Goal: Task Accomplishment & Management: Use online tool/utility

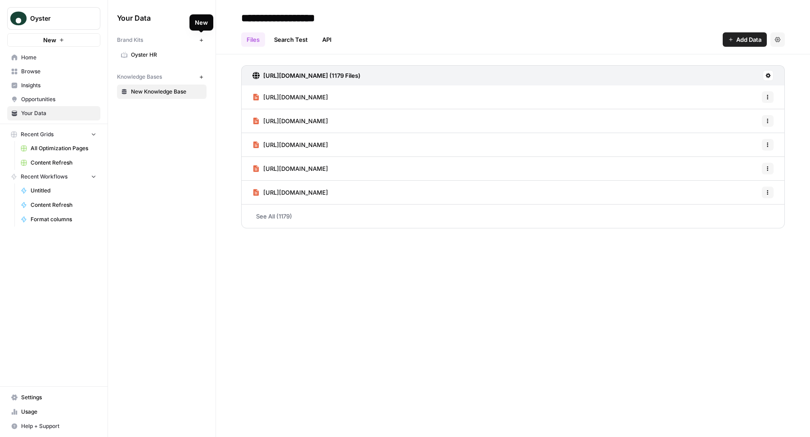
click at [203, 41] on icon "button" at bounding box center [201, 40] width 5 height 5
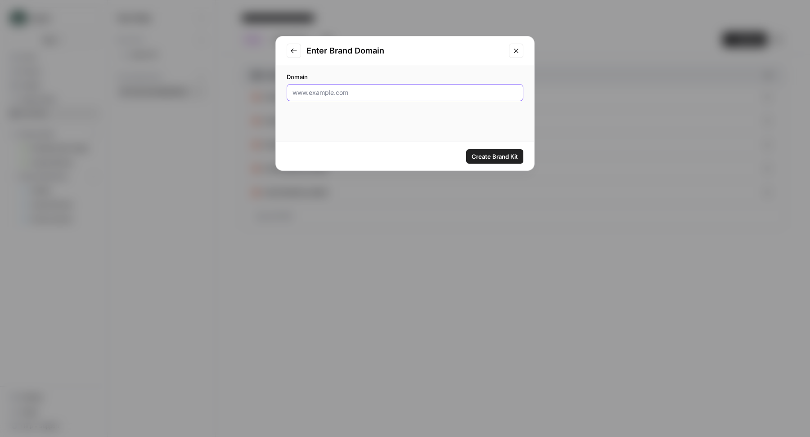
click at [395, 97] on input "Domain" at bounding box center [404, 92] width 225 height 9
click at [514, 45] on button "Close modal" at bounding box center [516, 51] width 14 height 14
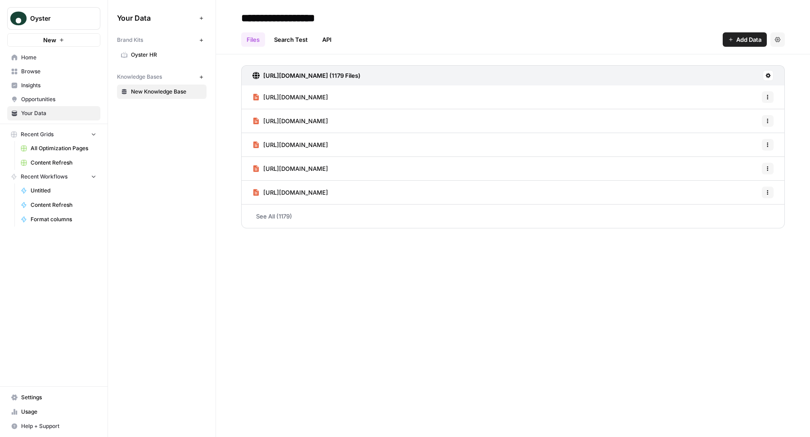
click at [158, 51] on span "Oyster HR" at bounding box center [167, 55] width 72 height 8
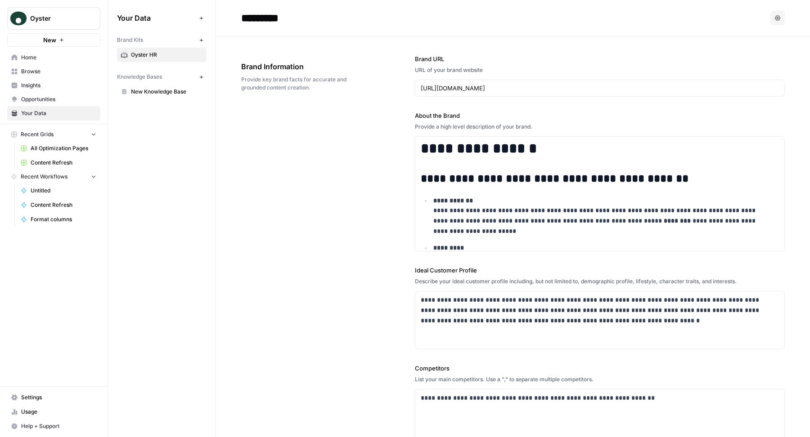
click at [441, 81] on div "https://www.oysterhr.com/" at bounding box center [600, 88] width 370 height 17
click at [445, 85] on input "https://www.oysterhr.com/" at bounding box center [600, 88] width 358 height 9
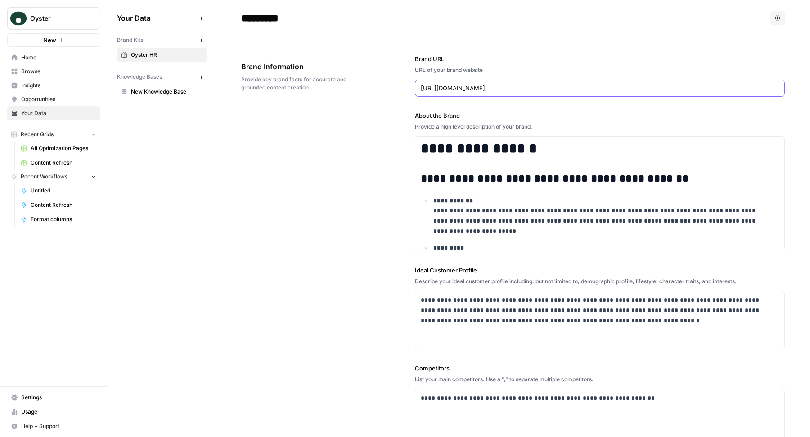
click at [445, 85] on input "https://www.oysterhr.com/" at bounding box center [600, 88] width 358 height 9
click at [199, 38] on icon "button" at bounding box center [201, 40] width 5 height 5
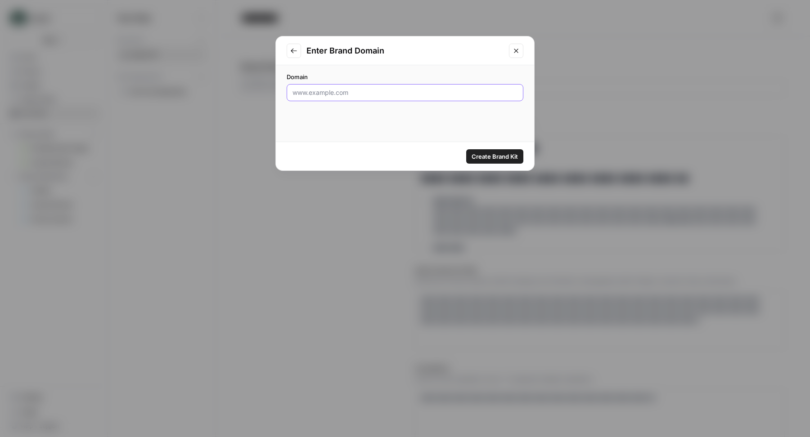
click at [349, 91] on input "Domain" at bounding box center [404, 92] width 225 height 9
paste input "https://www.oysterhr.com/"
type input "https://www.oysterhr.com/"
click at [516, 151] on button "Create Brand Kit" at bounding box center [494, 156] width 57 height 14
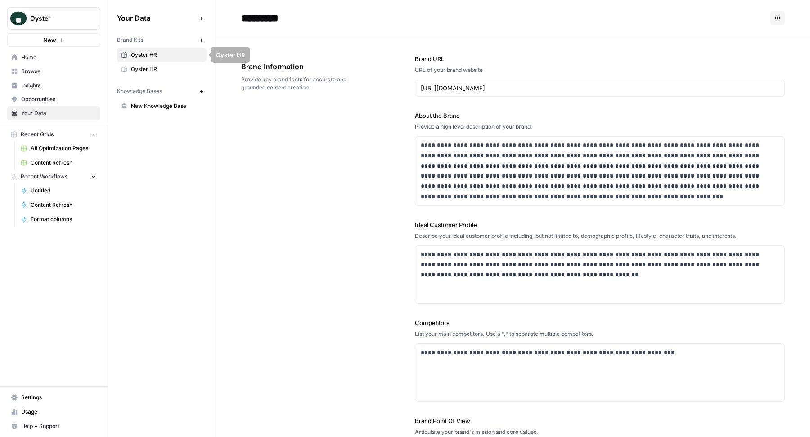
click at [288, 19] on input "*********" at bounding box center [309, 18] width 144 height 18
click at [243, 19] on input "*********" at bounding box center [309, 18] width 144 height 18
type input "**********"
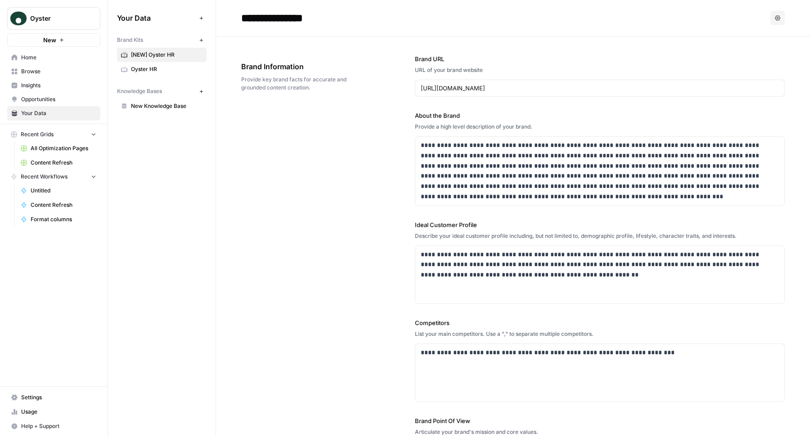
click at [307, 166] on div "**********" at bounding box center [512, 277] width 543 height 482
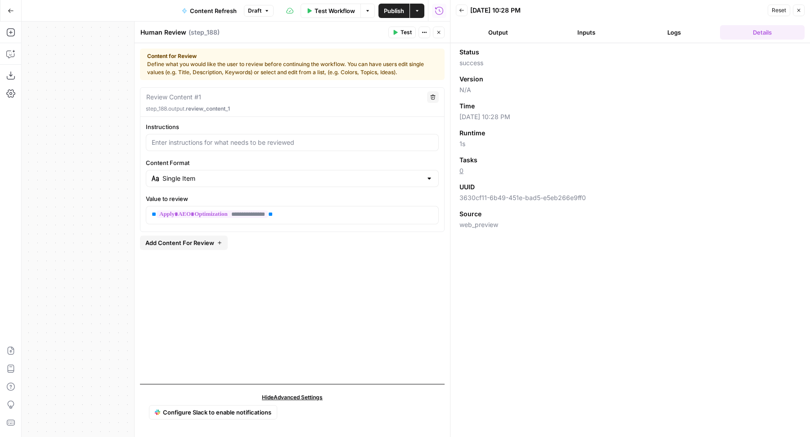
scroll to position [48, 0]
click at [439, 25] on header "Human Review Human Review ( step_188 ) Test Actions Close" at bounding box center [291, 33] width 315 height 22
click at [439, 26] on header "Human Review Human Review ( step_188 ) Test Actions Close" at bounding box center [291, 33] width 315 height 22
click at [439, 37] on button "Close" at bounding box center [439, 33] width 12 height 12
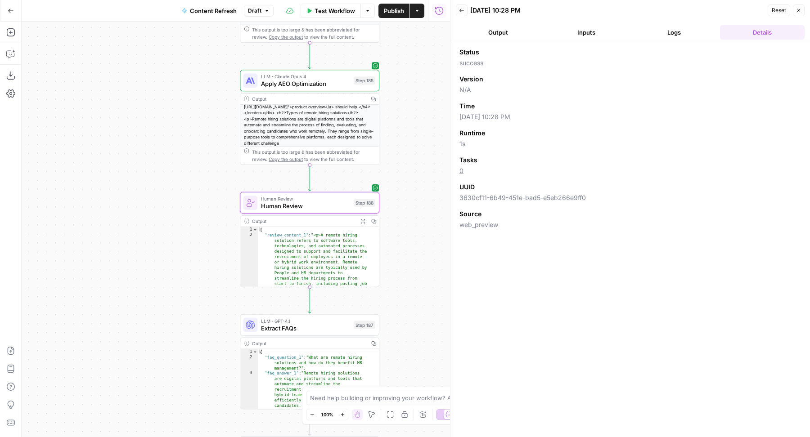
click at [801, 15] on button "Close" at bounding box center [799, 10] width 12 height 12
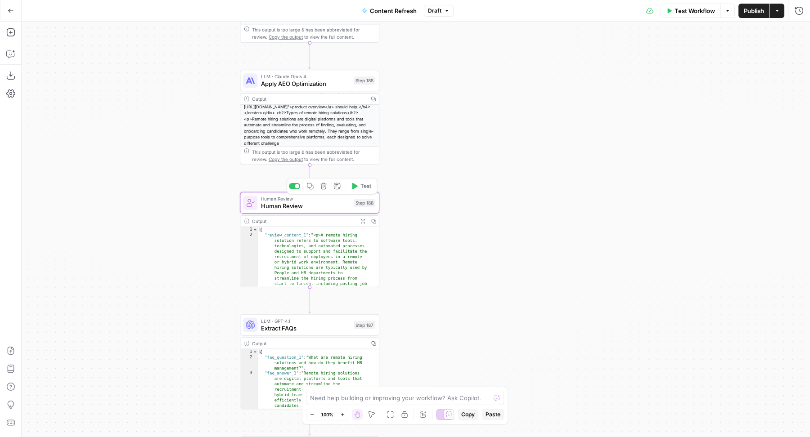
click at [296, 186] on div at bounding box center [297, 186] width 4 height 4
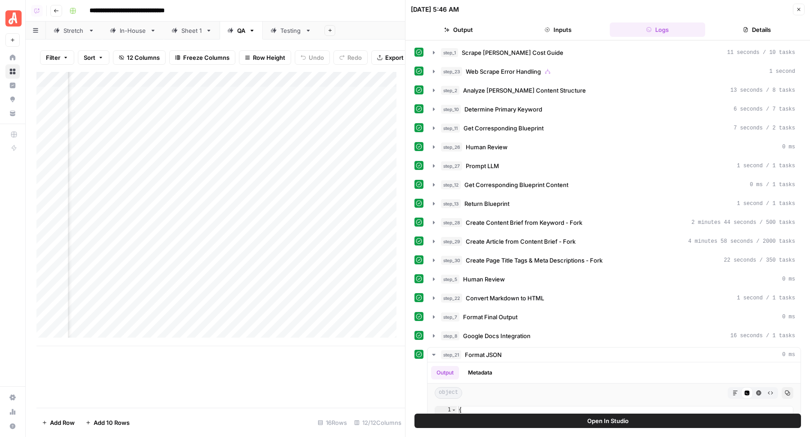
scroll to position [9, 0]
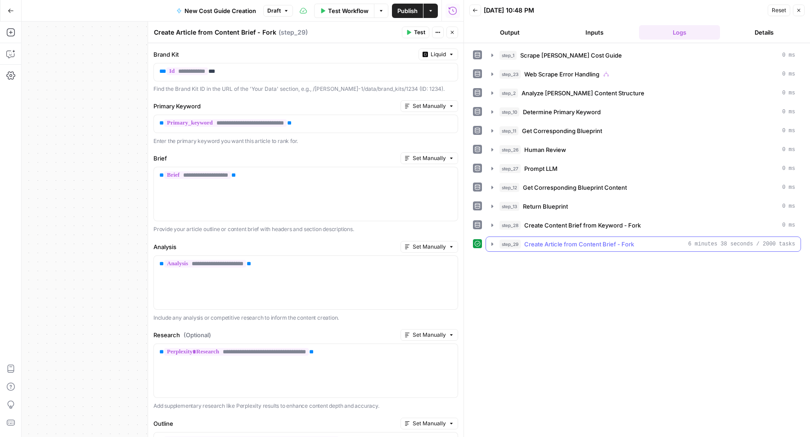
click at [571, 240] on span "Create Article from Content Brief - Fork" at bounding box center [579, 244] width 110 height 9
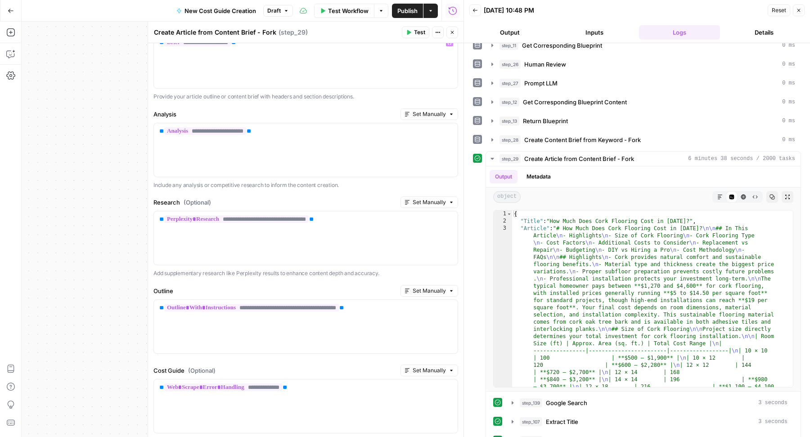
scroll to position [144, 0]
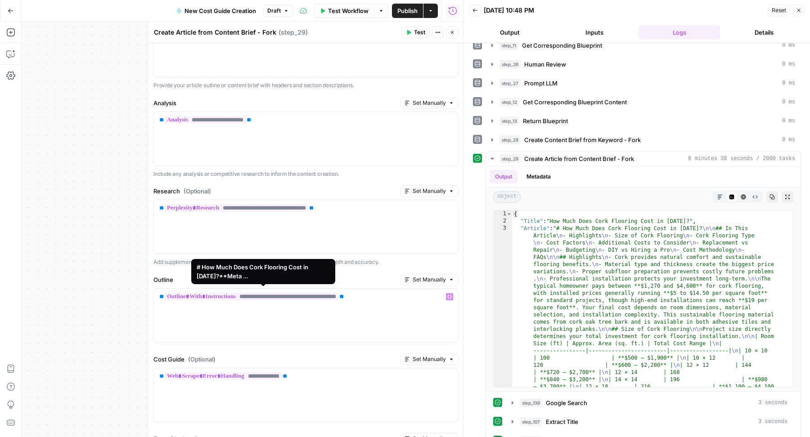
click at [229, 293] on span "**********" at bounding box center [251, 297] width 175 height 8
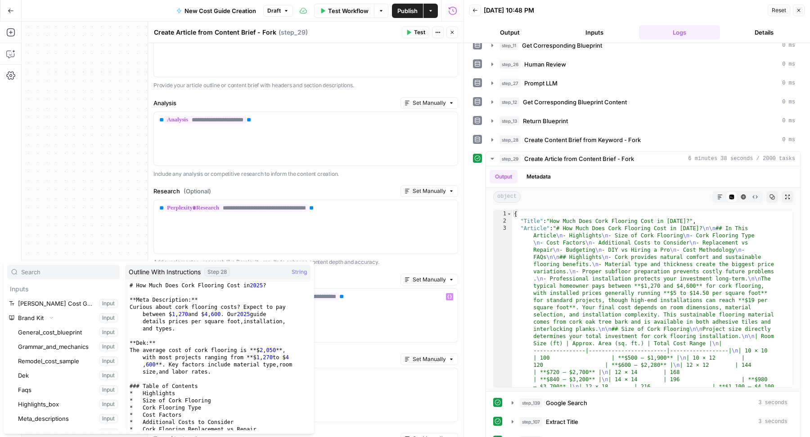
click at [242, 337] on div "# How Much Does Cork Flooring Cost in 2025 ? **Meta Description:** Curious abou…" at bounding box center [215, 363] width 174 height 163
click at [209, 322] on div "# How Much Does Cork Flooring Cost in 2025 ? **Meta Description:** Curious abou…" at bounding box center [215, 363] width 174 height 163
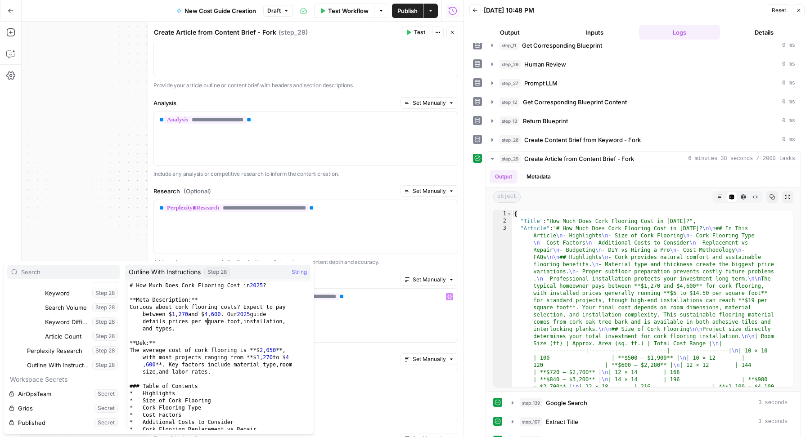
type textarea "**********"
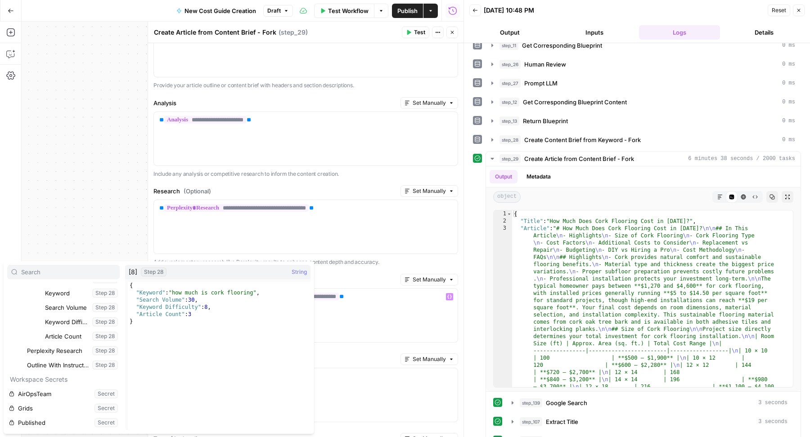
scroll to position [34779, 0]
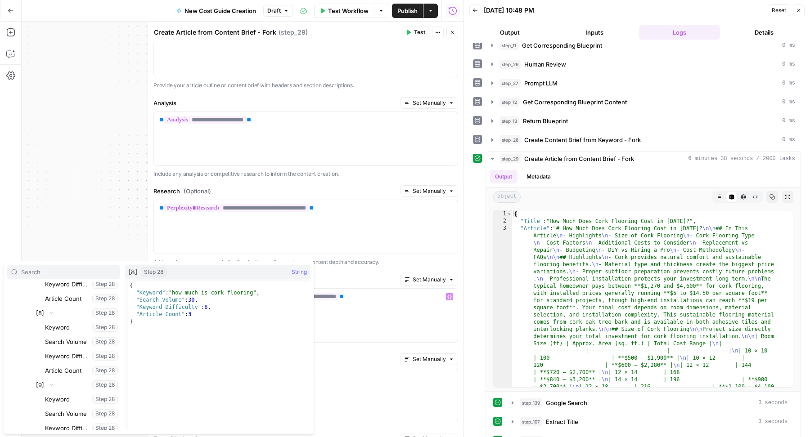
click at [233, 188] on label "Research (Optional)" at bounding box center [274, 191] width 243 height 9
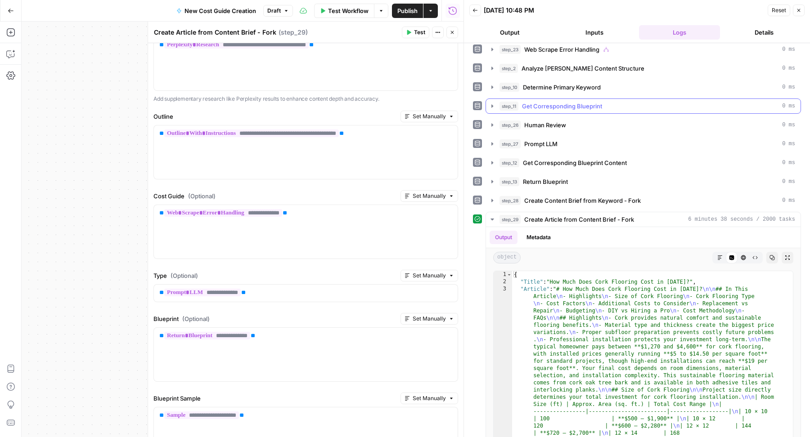
scroll to position [0, 0]
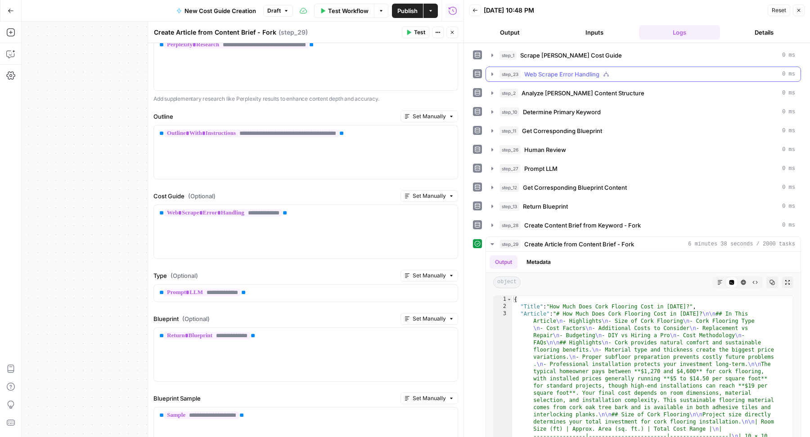
click at [544, 72] on span "Web Scrape Error Handling" at bounding box center [561, 74] width 75 height 9
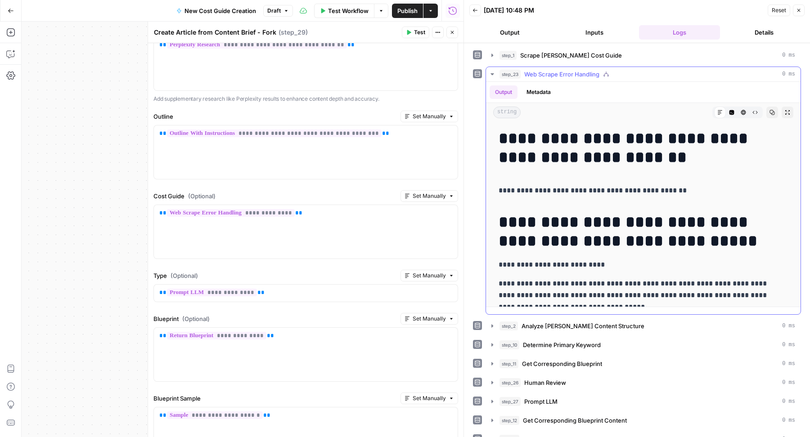
click at [726, 111] on button "Code Editor" at bounding box center [732, 113] width 12 height 12
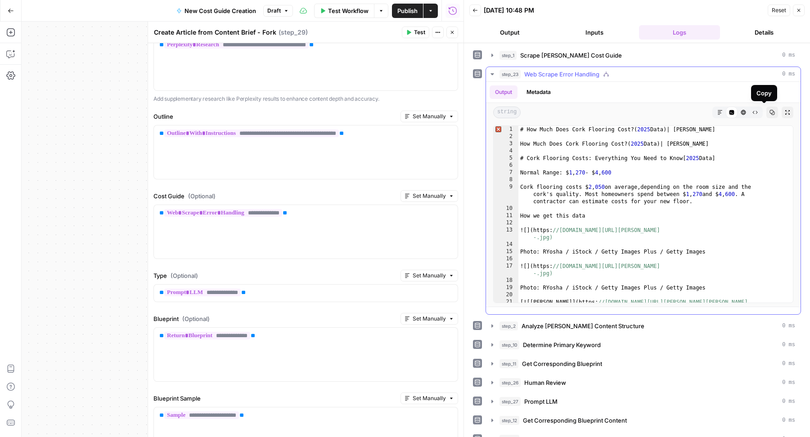
click at [770, 112] on icon "button" at bounding box center [772, 112] width 5 height 5
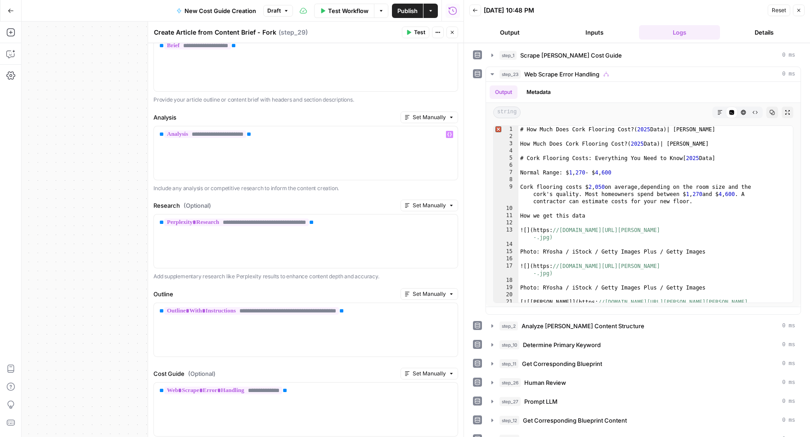
scroll to position [124, 0]
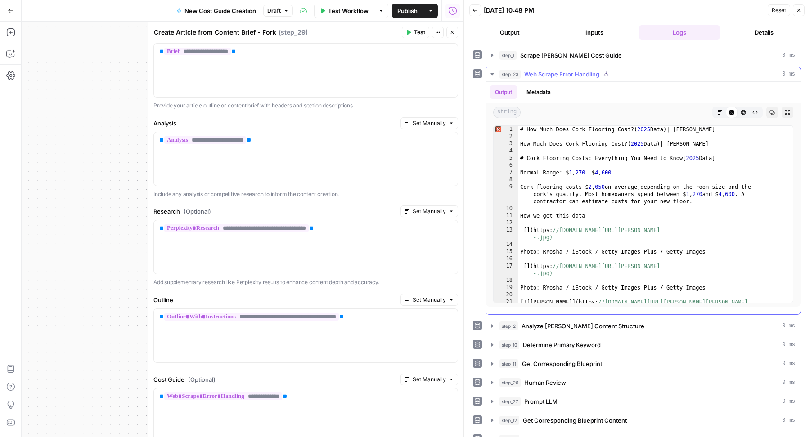
click at [530, 76] on span "Web Scrape Error Handling" at bounding box center [561, 74] width 75 height 9
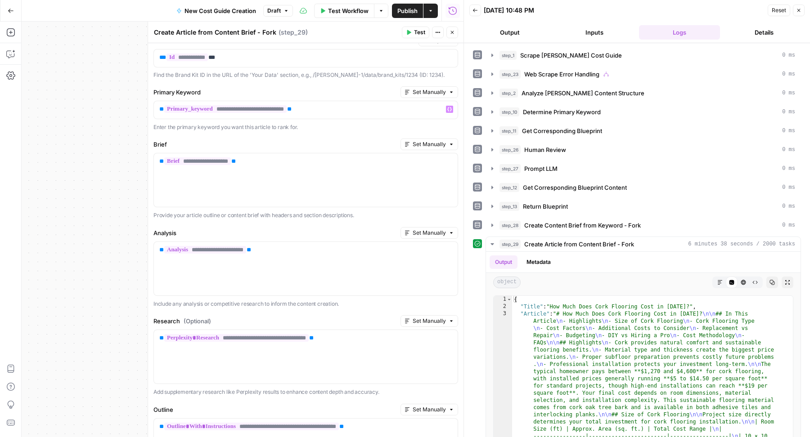
scroll to position [0, 0]
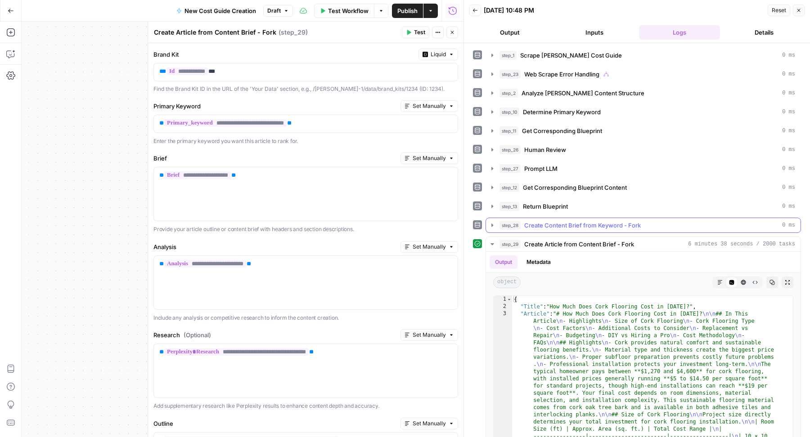
click at [549, 226] on button "step_28 Create Content Brief from Keyword - Fork 0 ms" at bounding box center [643, 225] width 314 height 14
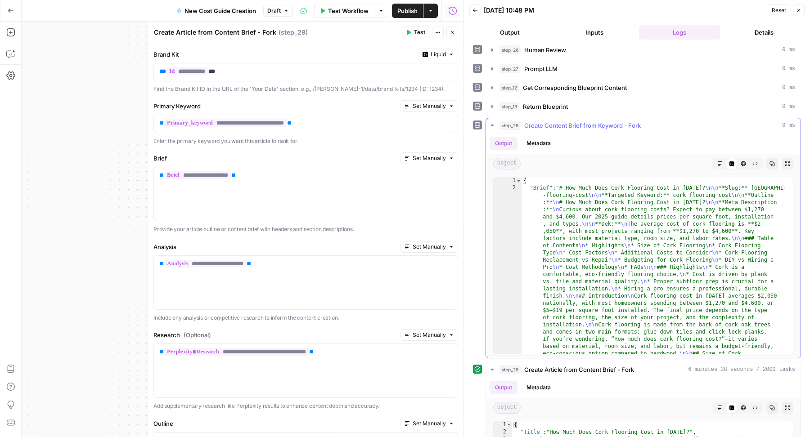
scroll to position [103, 0]
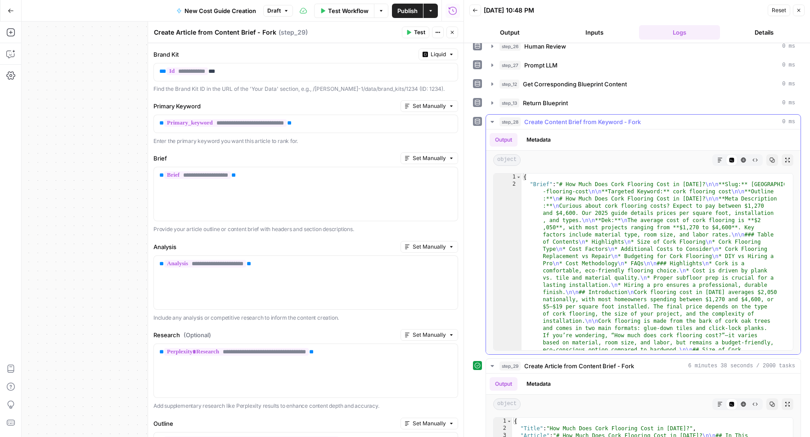
click at [714, 161] on button "Markdown" at bounding box center [720, 160] width 12 height 12
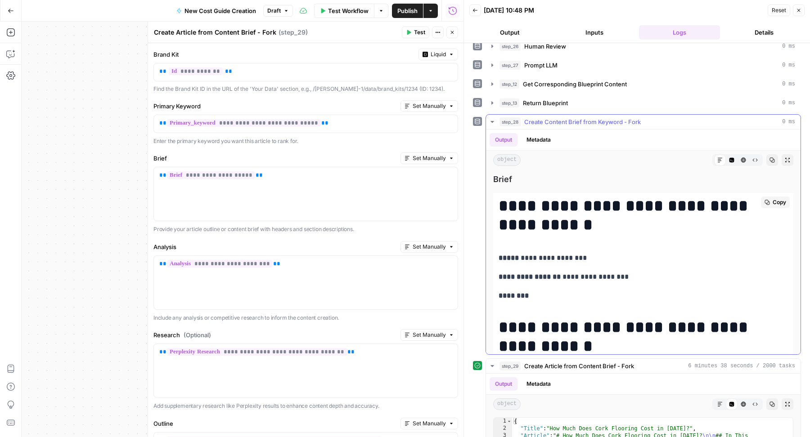
click at [761, 197] on button "Copy" at bounding box center [775, 203] width 29 height 12
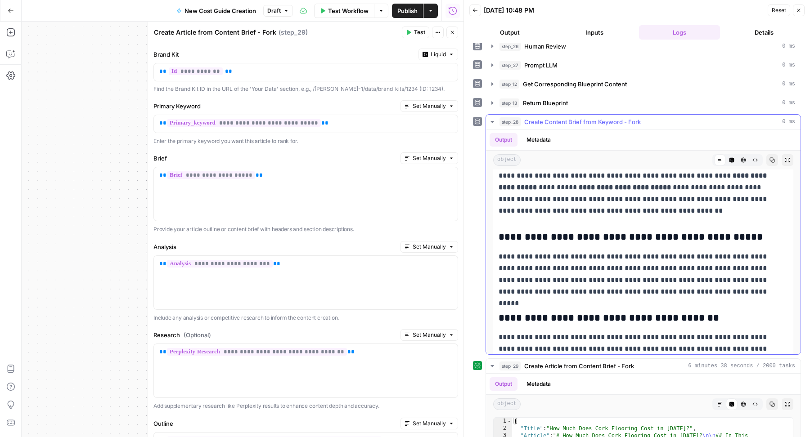
scroll to position [10494, 0]
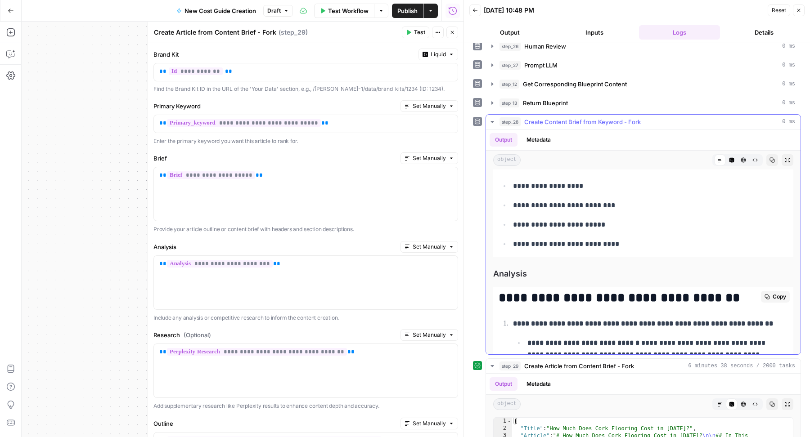
click at [772, 293] on span "Copy" at bounding box center [778, 297] width 13 height 8
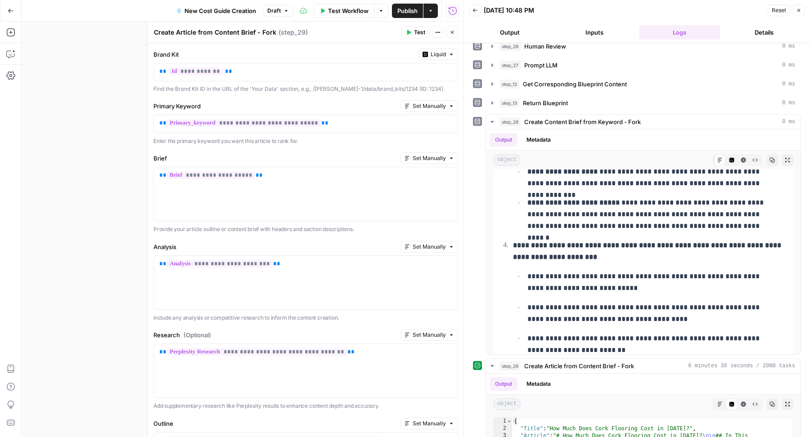
scroll to position [13989, 0]
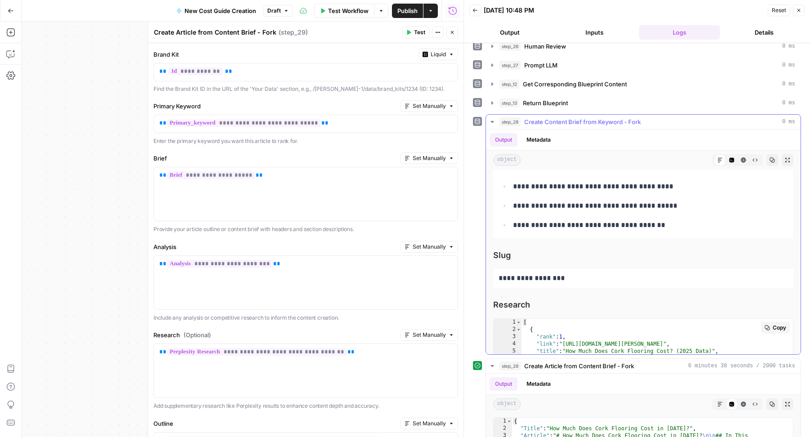
click at [772, 324] on span "Copy" at bounding box center [778, 328] width 13 height 8
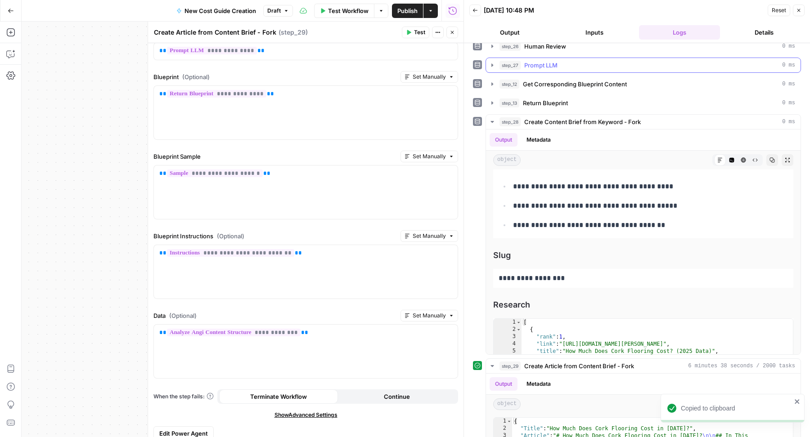
scroll to position [0, 0]
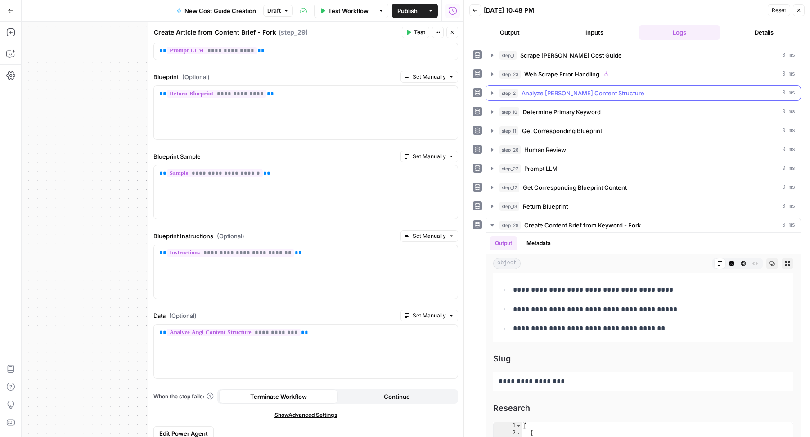
click at [565, 91] on span "Analyze [PERSON_NAME] Content Structure" at bounding box center [582, 93] width 123 height 9
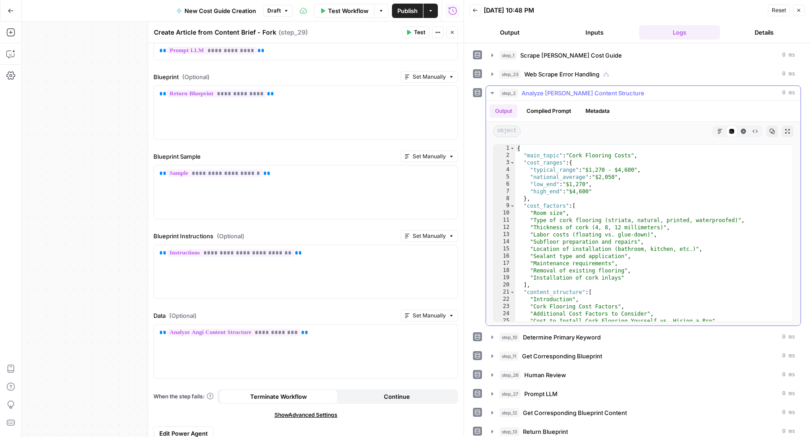
click at [769, 130] on icon "button" at bounding box center [771, 131] width 5 height 5
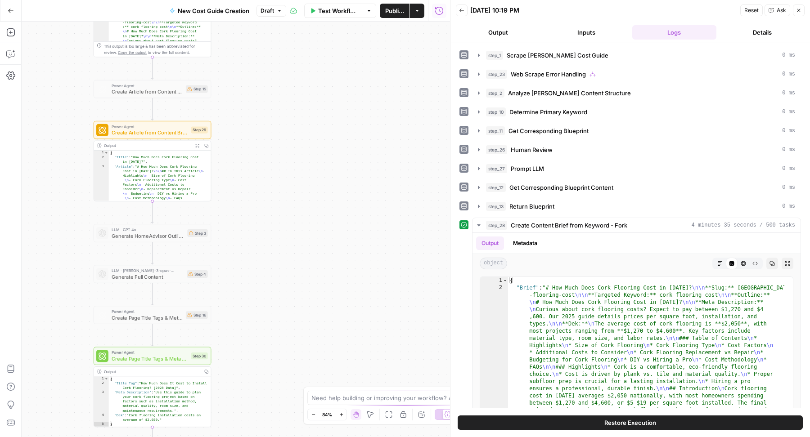
click at [162, 136] on span "Create Article from Content Brief - Fork" at bounding box center [150, 133] width 76 height 8
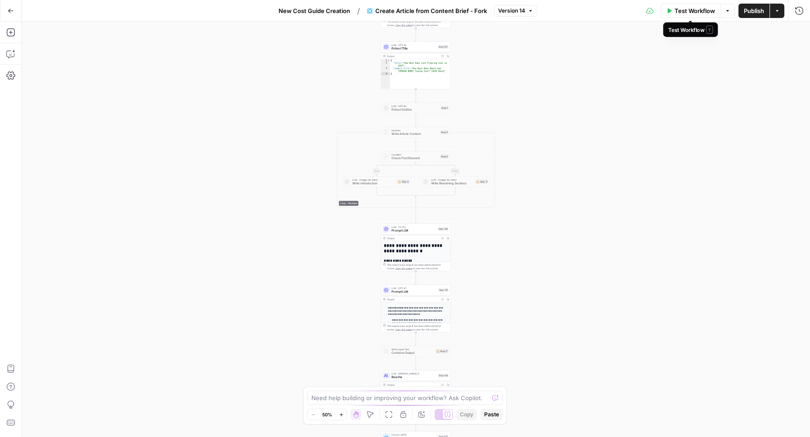
click at [670, 13] on icon "button" at bounding box center [668, 10] width 5 height 5
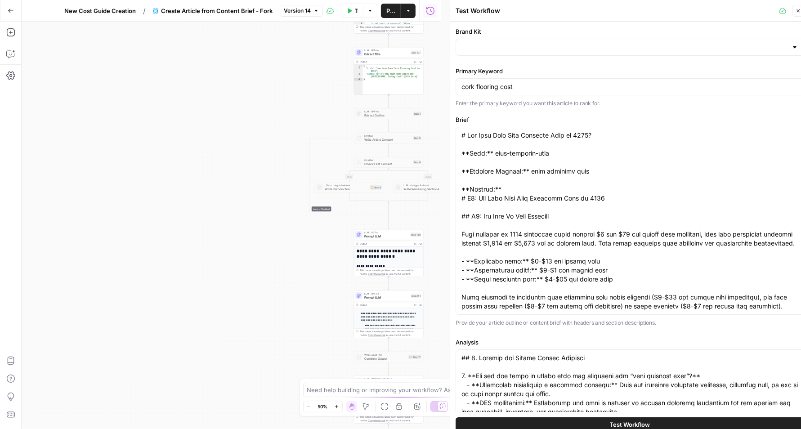
type input "HomeAdvisor"
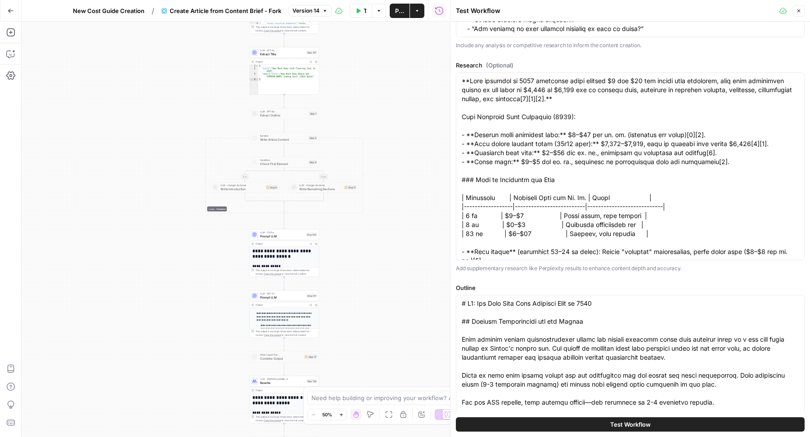
scroll to position [611, 0]
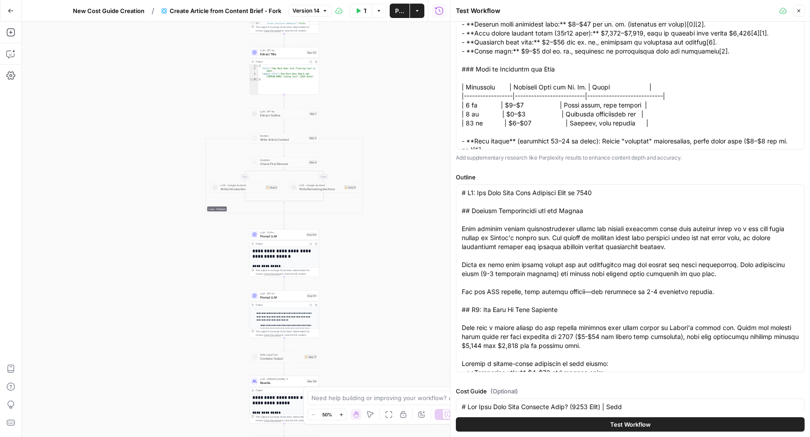
click at [597, 176] on label "Outline" at bounding box center [630, 177] width 349 height 9
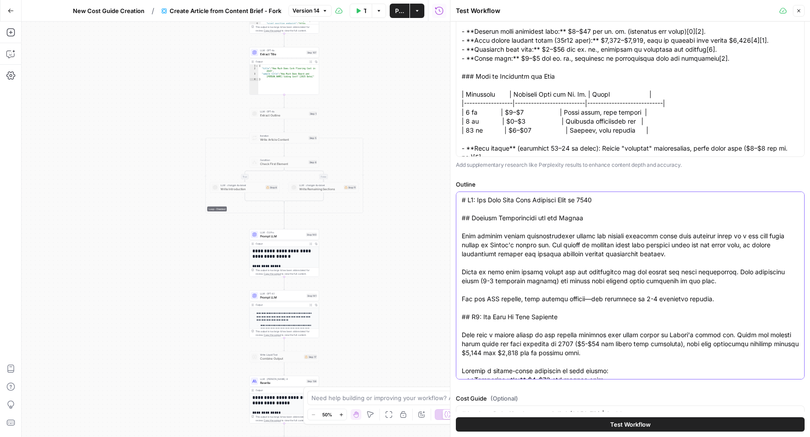
scroll to position [605, 0]
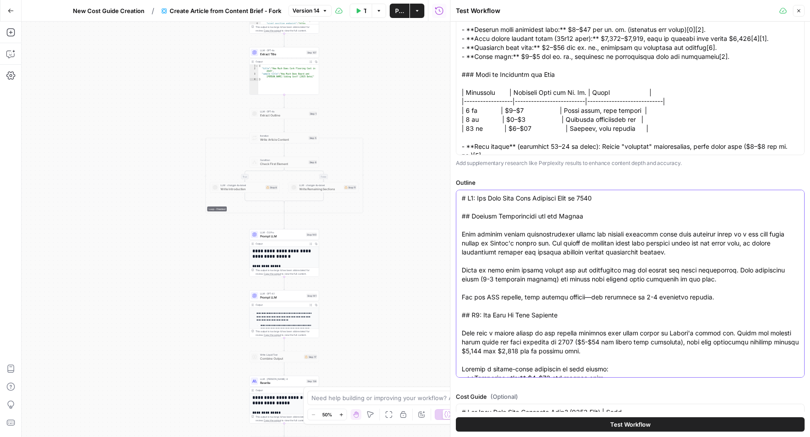
paste textarea "ow Much Does Cork Flooring Cost in 2025? **Meta Description:** Curious about co…"
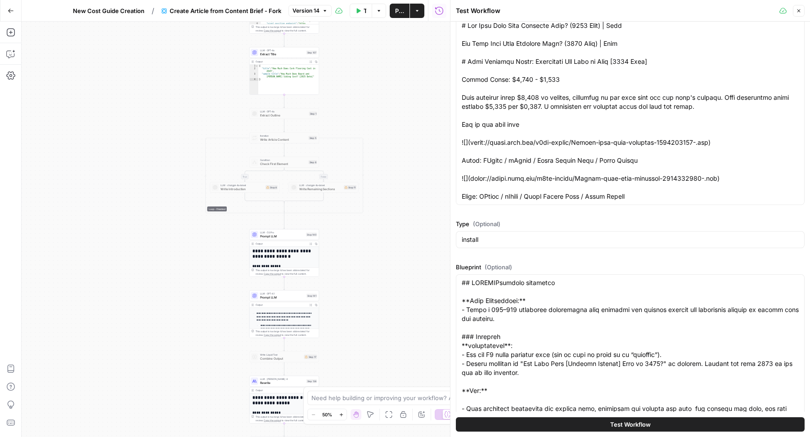
scroll to position [905, 0]
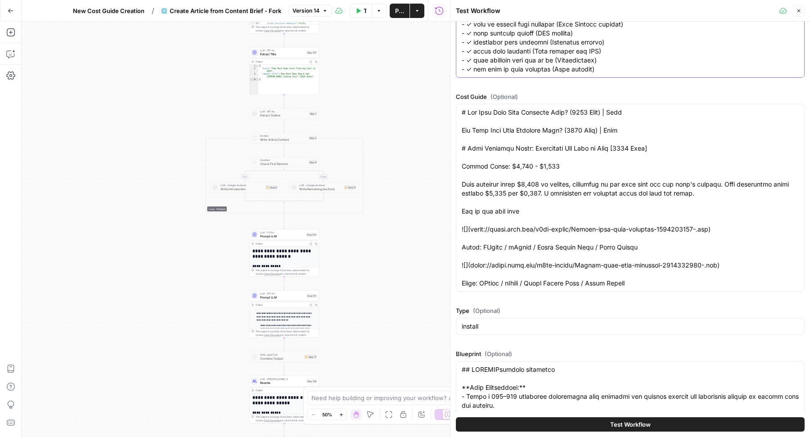
type textarea "# How Much Does Cork Flooring Cost in 2025? **Meta Description:** Curious about…"
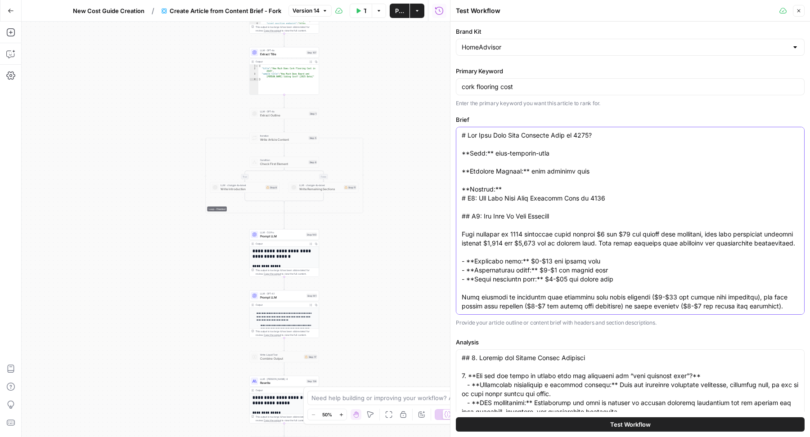
paste textarea "ow Much Does Cork Flooring Cost in 2025? **Meta Description:** Curious about co…"
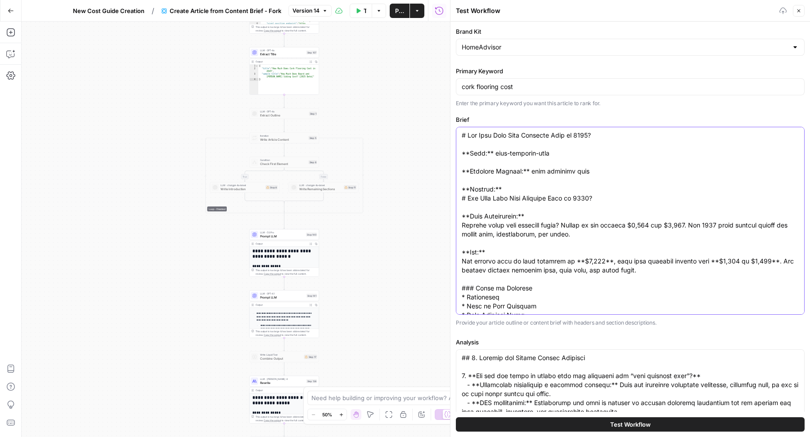
type textarea "# How Much Does Cork Flooring Cost in 2025? **Slug:** cork-flooring-cost **Targ…"
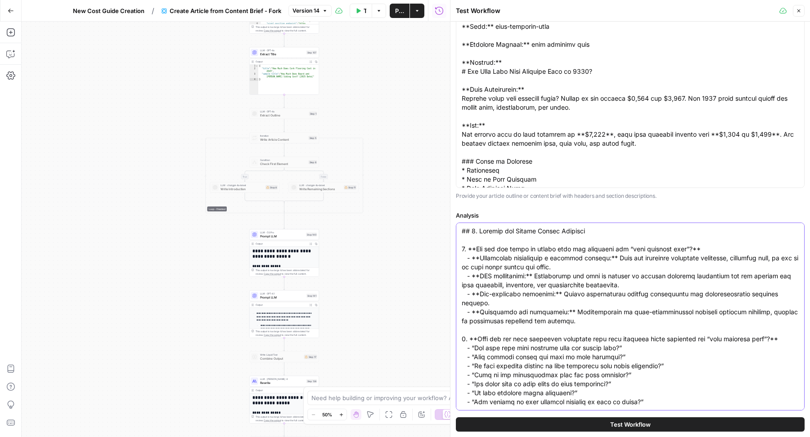
paste textarea "1. **Who are the types of people that are searching for "cork flooring cost"?**…"
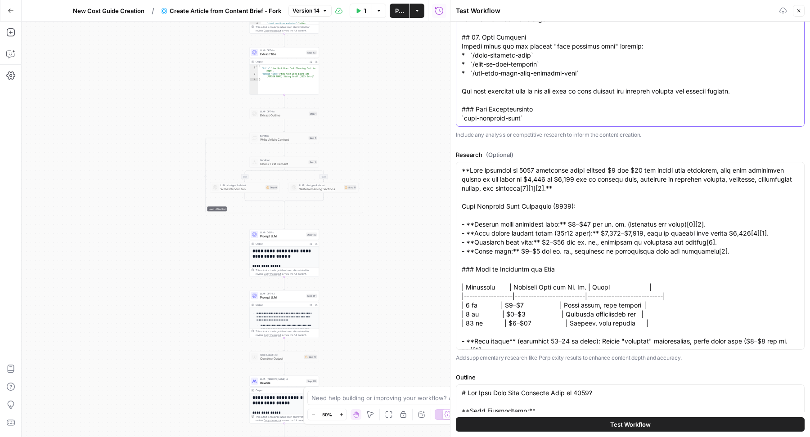
scroll to position [426, 0]
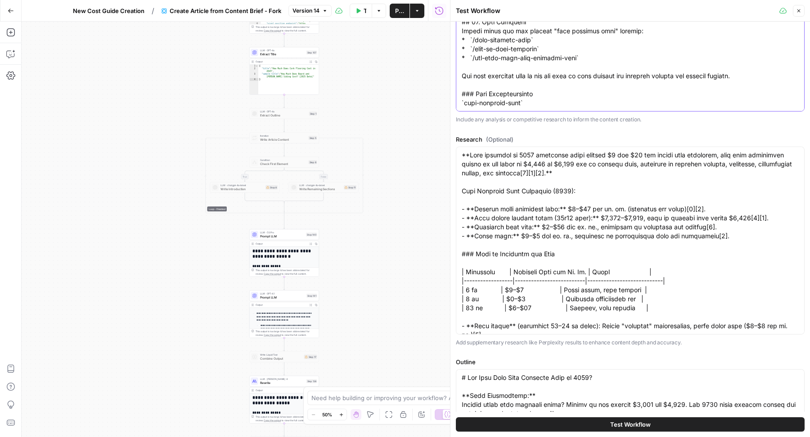
type textarea "## 1. Persona and Search Intent Analysis 1. **Who are the types of people that …"
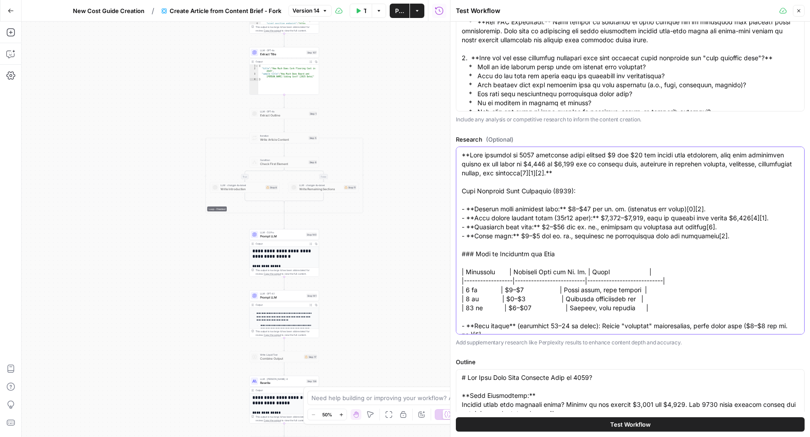
click at [606, 177] on textarea "Research (Optional)" at bounding box center [629, 403] width 337 height 504
paste textarea "[ { "rank": 1, "link": "https://www.angi.com/articles/cork-flooring-cost.htm", …"
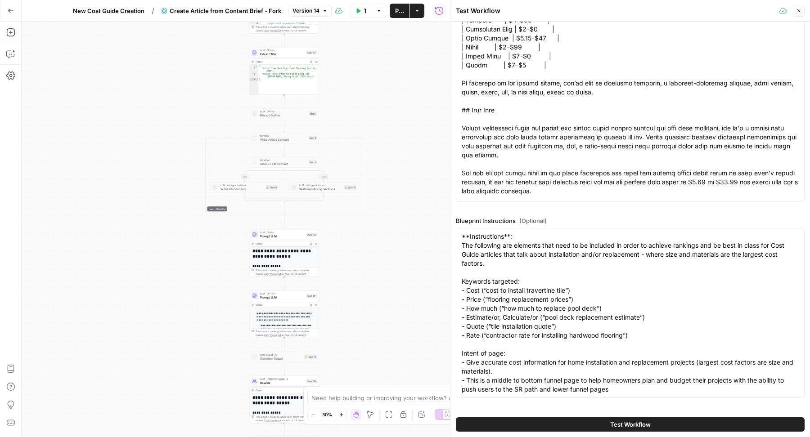
scroll to position [1675, 0]
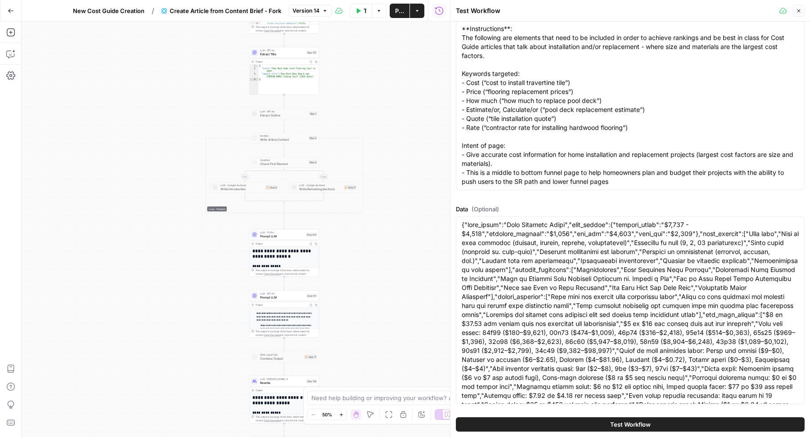
type textarea "[ { "rank": 1, "link": "https://www.angi.com/articles/cork-flooring-cost.htm", …"
click at [633, 269] on textarea "Data (Optional)" at bounding box center [629, 346] width 337 height 252
paste textarea ""main_topic": "Cork Flooring Costs", "cost_ranges": { "typical_range": "$1,270 …"
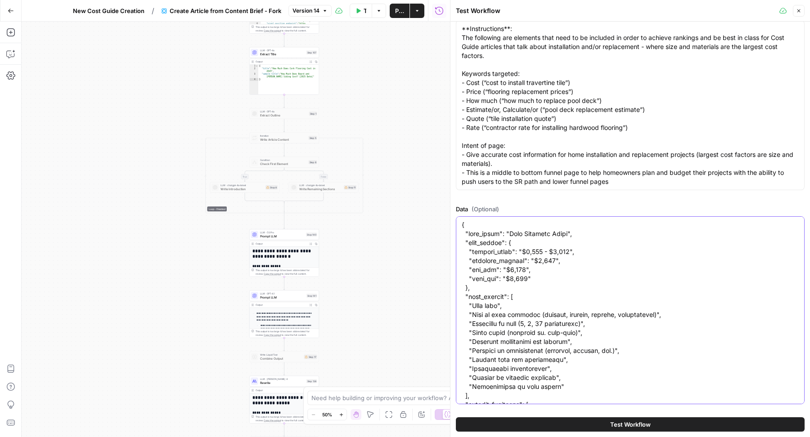
scroll to position [400, 0]
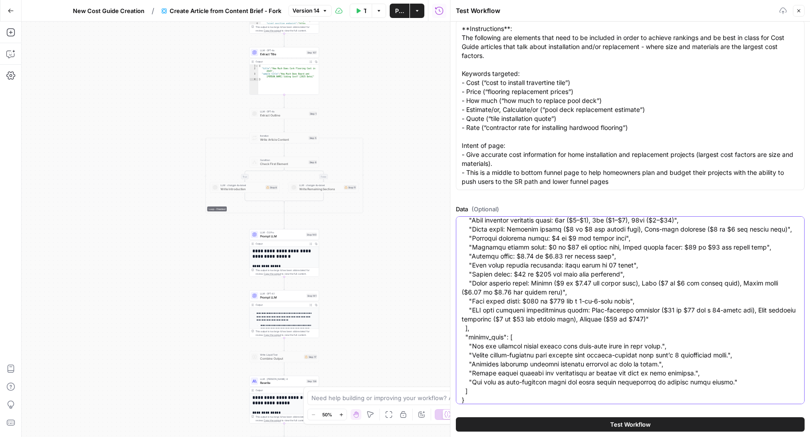
type textarea "{ "main_topic": "Cork Flooring Costs", "cost_ranges": { "typical_range": "$1,27…"
click at [589, 421] on button "Test Workflow" at bounding box center [630, 424] width 349 height 14
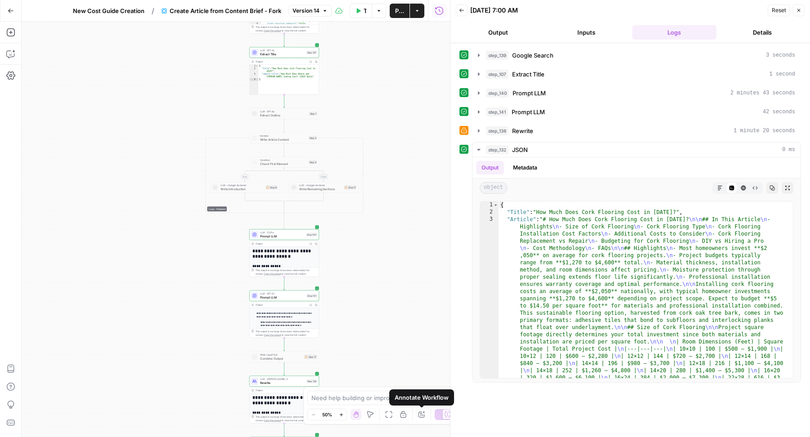
click at [423, 415] on icon "button" at bounding box center [421, 414] width 7 height 7
click at [441, 414] on div at bounding box center [443, 414] width 18 height 11
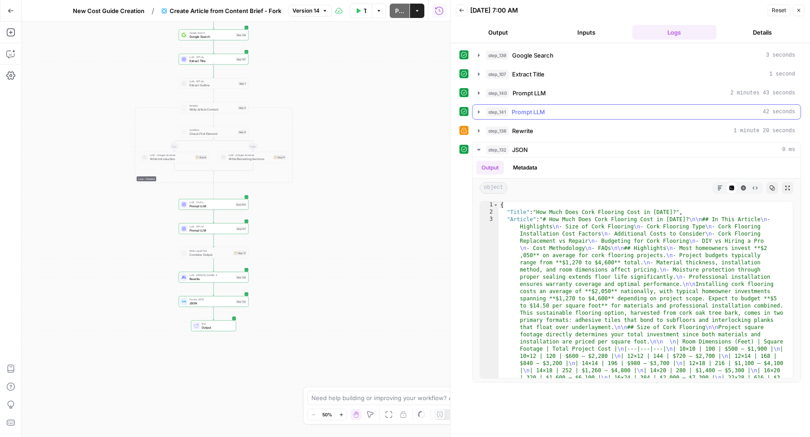
click at [558, 112] on div "step_141 Prompt LLM 42 seconds" at bounding box center [640, 111] width 309 height 9
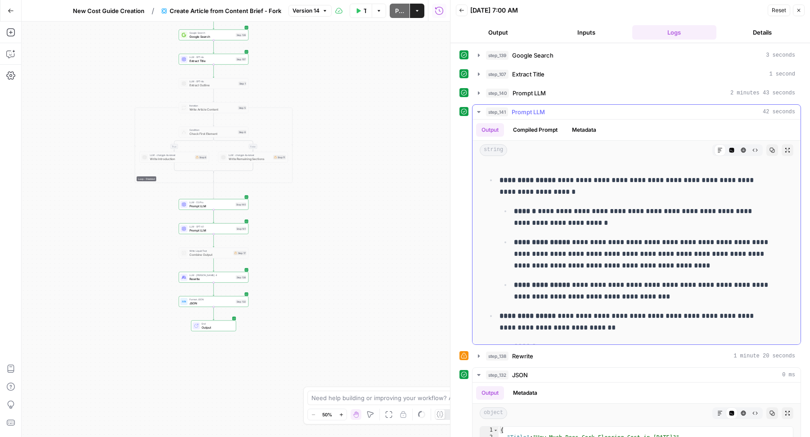
click at [558, 113] on div "step_141 Prompt LLM 42 seconds" at bounding box center [640, 111] width 309 height 9
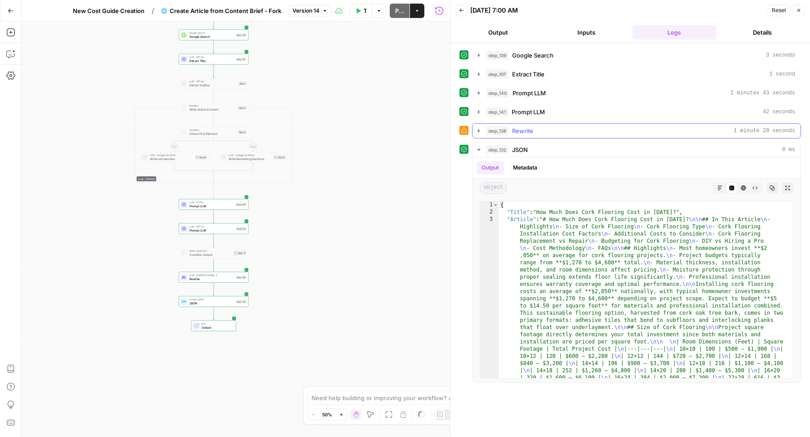
click at [558, 126] on div "step_138 Rewrite 1 minute 20 seconds" at bounding box center [640, 130] width 309 height 9
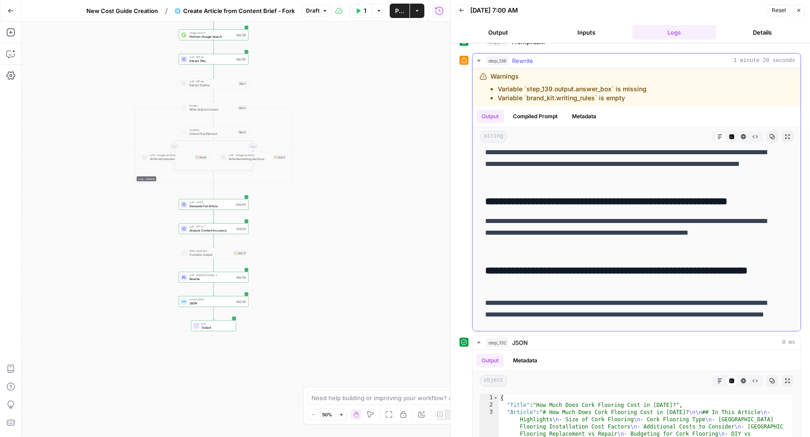
scroll to position [72, 0]
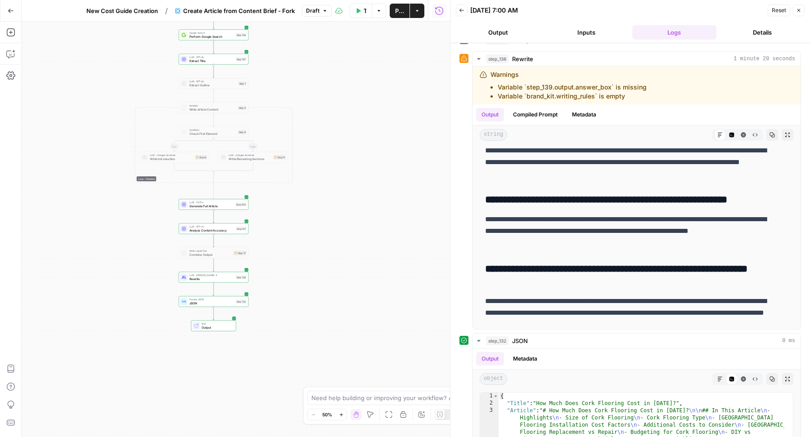
click at [395, 11] on span "Publish" at bounding box center [399, 10] width 9 height 9
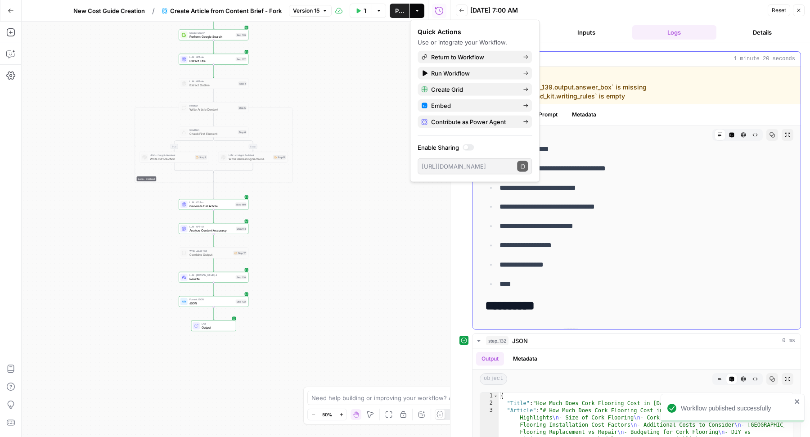
scroll to position [498, 0]
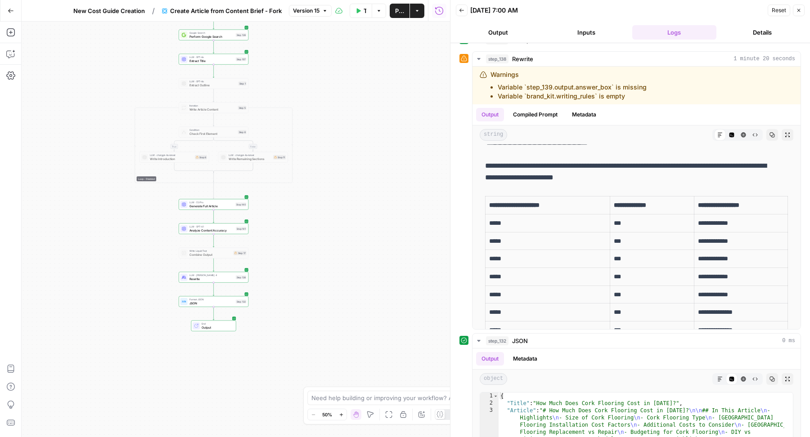
click at [130, 6] on span "New Cost Guide Creation" at bounding box center [109, 10] width 72 height 9
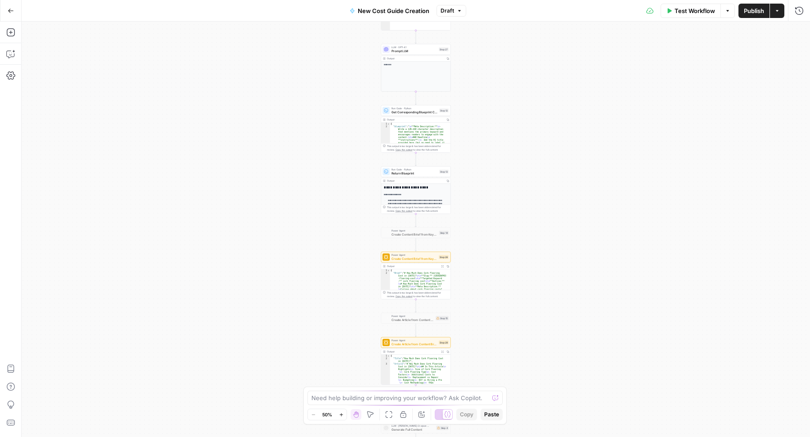
click at [452, 9] on span "Draft" at bounding box center [446, 11] width 13 height 8
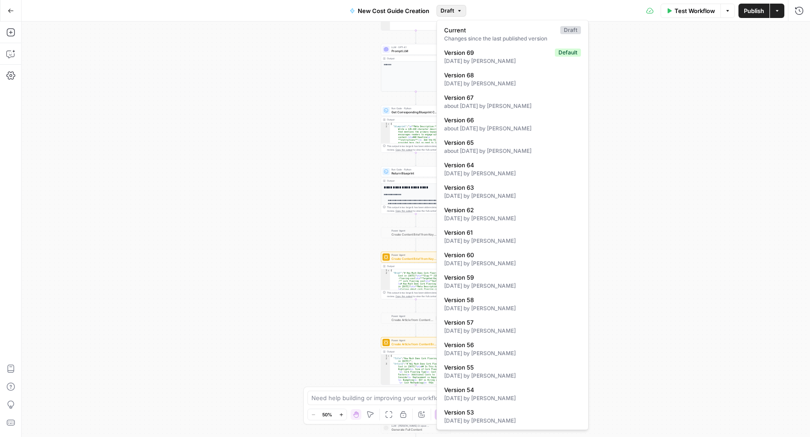
click at [452, 9] on span "Draft" at bounding box center [446, 11] width 13 height 8
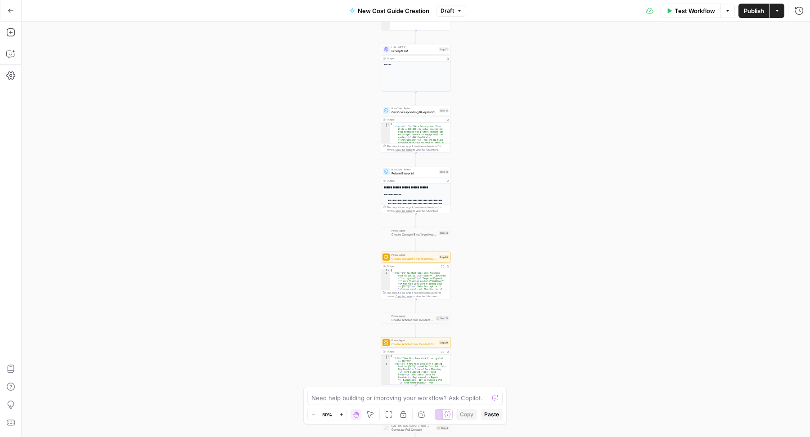
click at [754, 11] on span "Publish" at bounding box center [754, 10] width 20 height 9
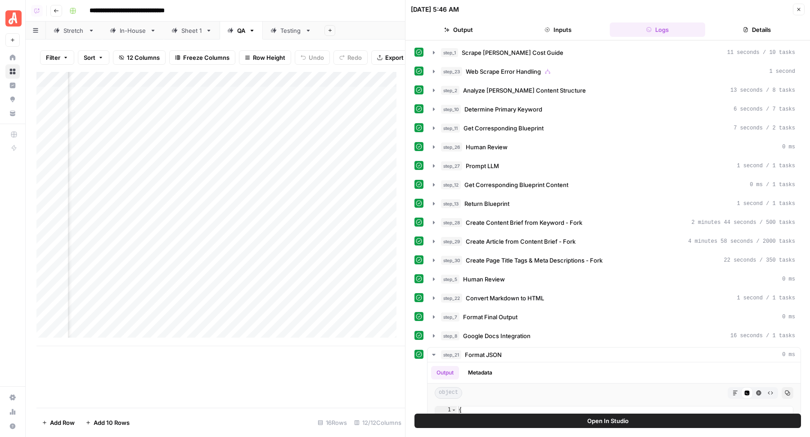
scroll to position [9, 0]
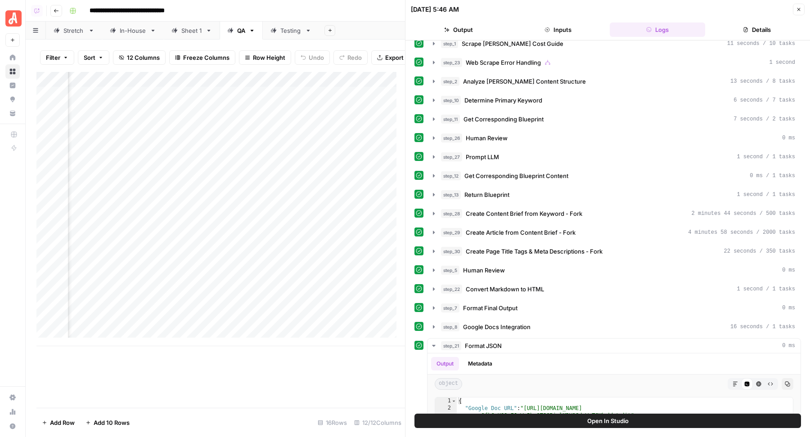
click at [796, 11] on icon "button" at bounding box center [798, 9] width 5 height 5
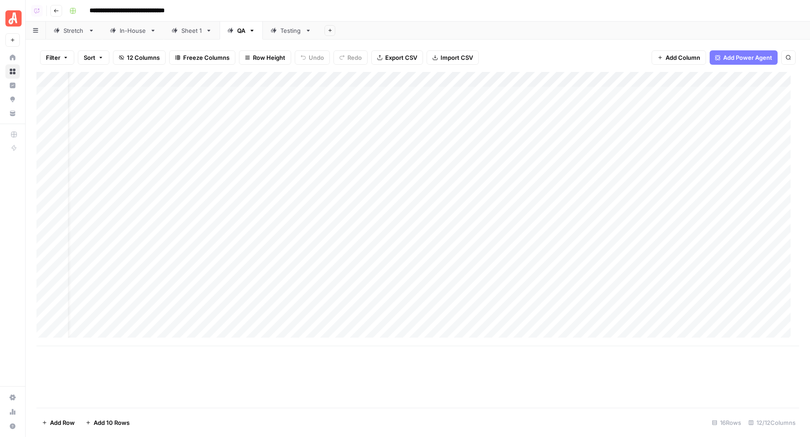
scroll to position [0, 21]
drag, startPoint x: 38, startPoint y: 232, endPoint x: 43, endPoint y: 142, distance: 90.1
click at [43, 142] on div "Add Column" at bounding box center [417, 209] width 762 height 274
drag, startPoint x: 267, startPoint y: 298, endPoint x: 266, endPoint y: 325, distance: 27.4
click at [266, 325] on div "Add Column" at bounding box center [417, 209] width 762 height 274
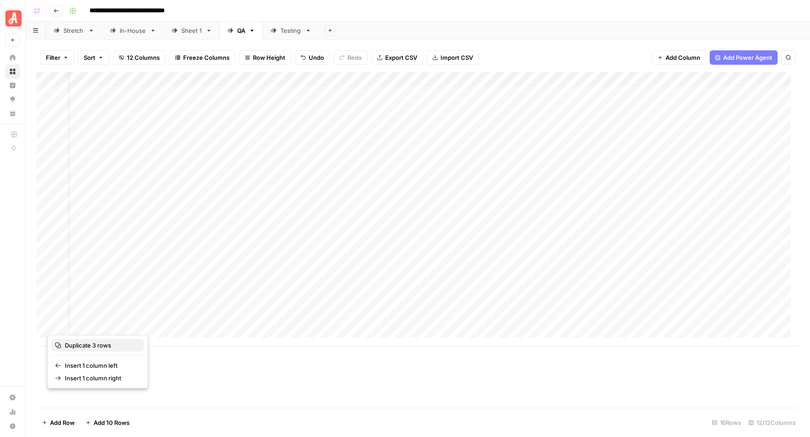
click at [91, 345] on span "Duplicate 3 rows" at bounding box center [101, 345] width 72 height 9
drag, startPoint x: 39, startPoint y: 339, endPoint x: 45, endPoint y: 156, distance: 182.7
click at [45, 156] on div "Add Column" at bounding box center [417, 232] width 762 height 320
drag, startPoint x: 40, startPoint y: 356, endPoint x: 41, endPoint y: 170, distance: 186.2
click at [41, 170] on div "Add Column" at bounding box center [417, 232] width 762 height 320
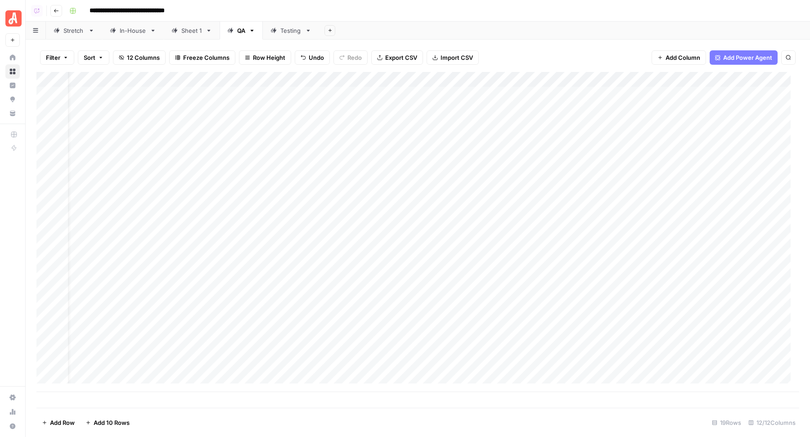
drag, startPoint x: 39, startPoint y: 370, endPoint x: 44, endPoint y: 183, distance: 187.2
click at [44, 183] on div "Add Column" at bounding box center [417, 232] width 762 height 320
click at [314, 93] on div "Add Column" at bounding box center [417, 232] width 762 height 320
click at [315, 108] on div "Add Column" at bounding box center [417, 232] width 762 height 320
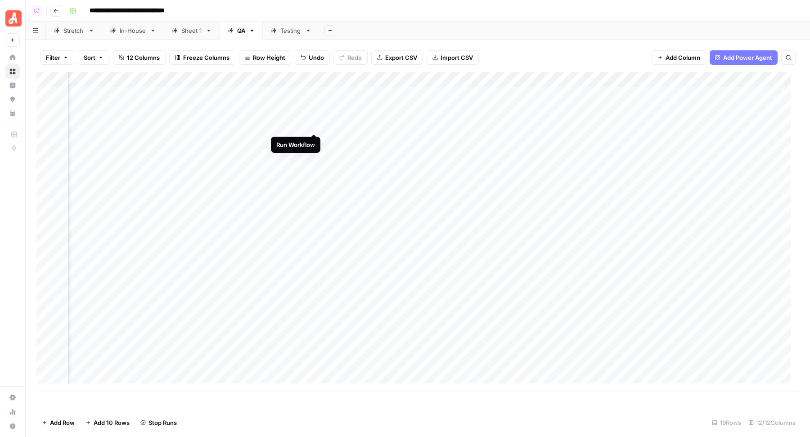
click at [317, 125] on div "Add Column" at bounding box center [417, 232] width 762 height 320
click at [315, 139] on div "Add Column" at bounding box center [417, 232] width 762 height 320
click at [314, 156] on div "Add Column" at bounding box center [417, 232] width 762 height 320
click at [295, 169] on div "Add Column" at bounding box center [417, 232] width 762 height 320
click at [282, 185] on div "Add Column" at bounding box center [417, 232] width 762 height 320
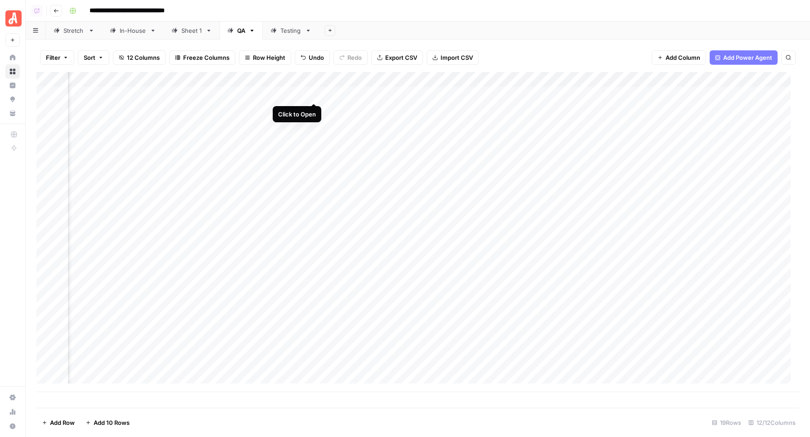
click at [315, 94] on div "Add Column" at bounding box center [417, 232] width 762 height 320
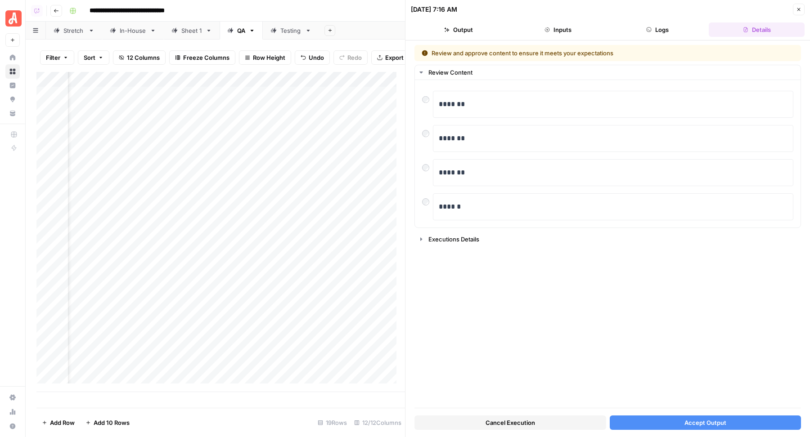
scroll to position [0, 34]
click at [666, 424] on button "Accept Output" at bounding box center [705, 423] width 192 height 14
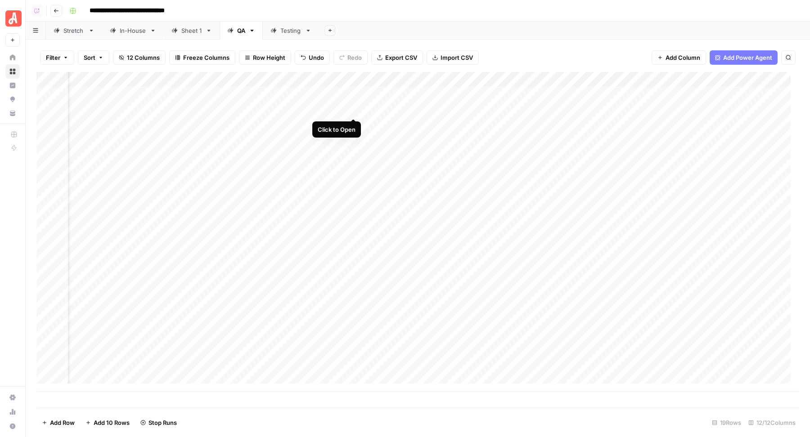
click at [354, 110] on div "Add Column" at bounding box center [417, 232] width 762 height 320
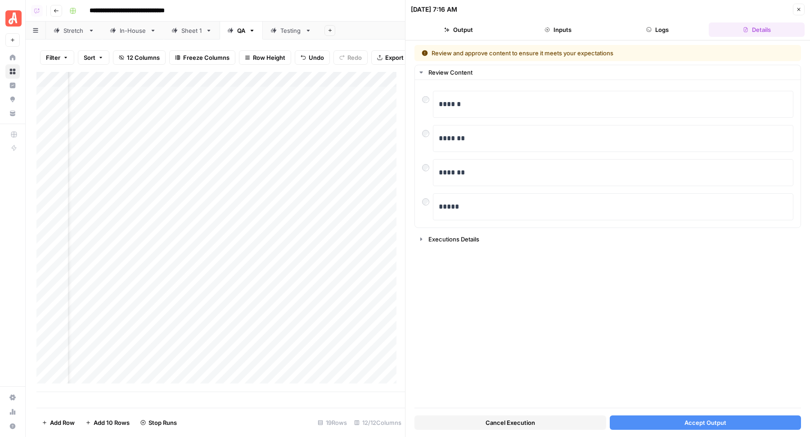
click at [624, 422] on button "Accept Output" at bounding box center [705, 423] width 192 height 14
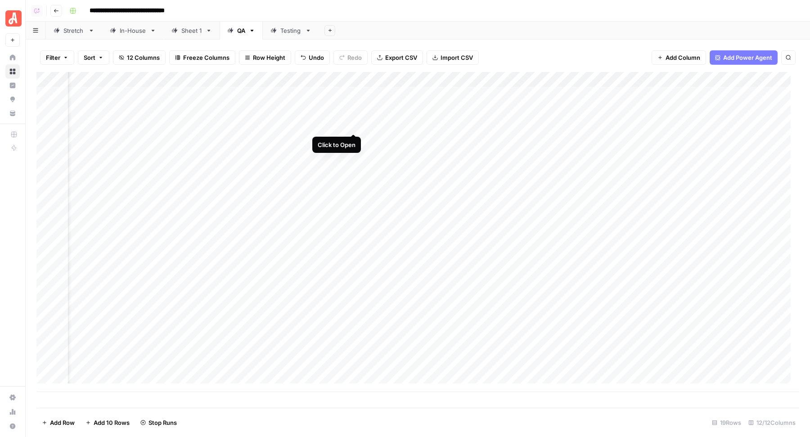
click at [353, 123] on div "Add Column" at bounding box center [417, 232] width 762 height 320
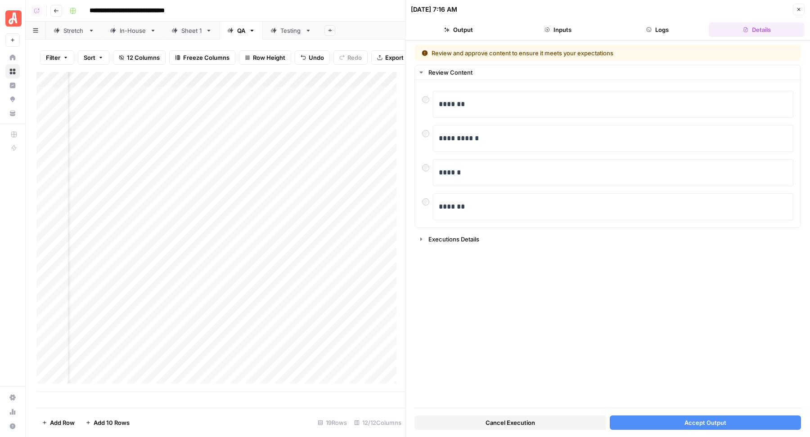
click at [648, 422] on button "Accept Output" at bounding box center [705, 423] width 192 height 14
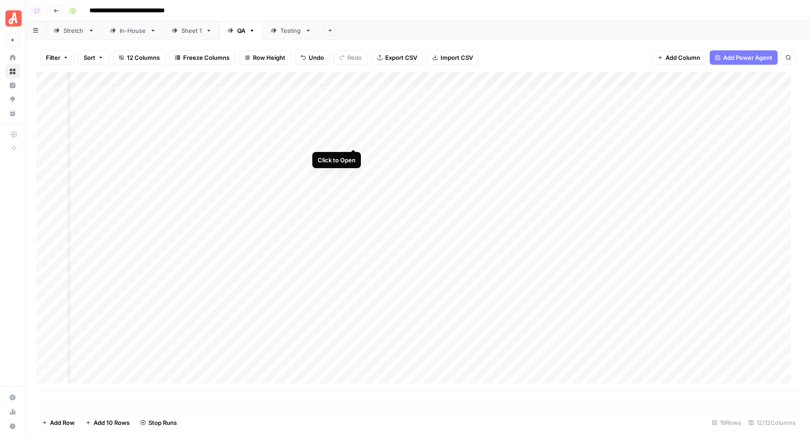
click at [354, 139] on div "Add Column" at bounding box center [417, 232] width 762 height 320
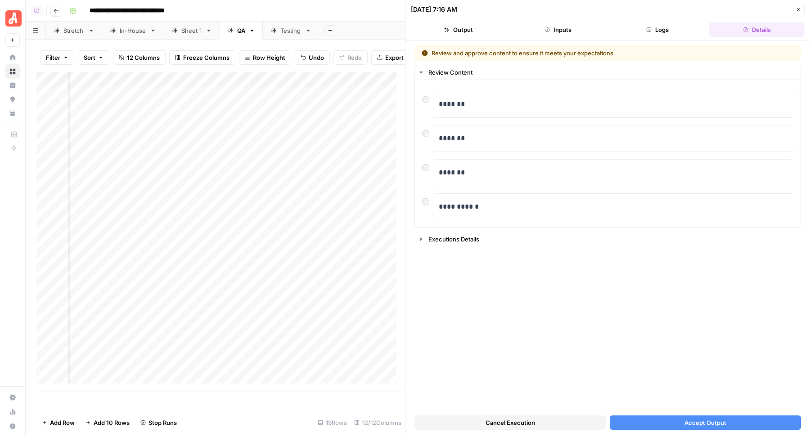
click at [647, 422] on button "Accept Output" at bounding box center [705, 423] width 192 height 14
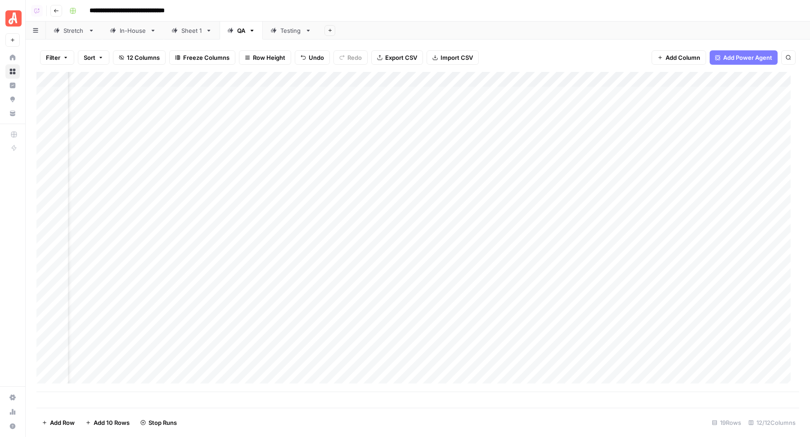
click at [354, 156] on div "Add Column" at bounding box center [417, 232] width 762 height 320
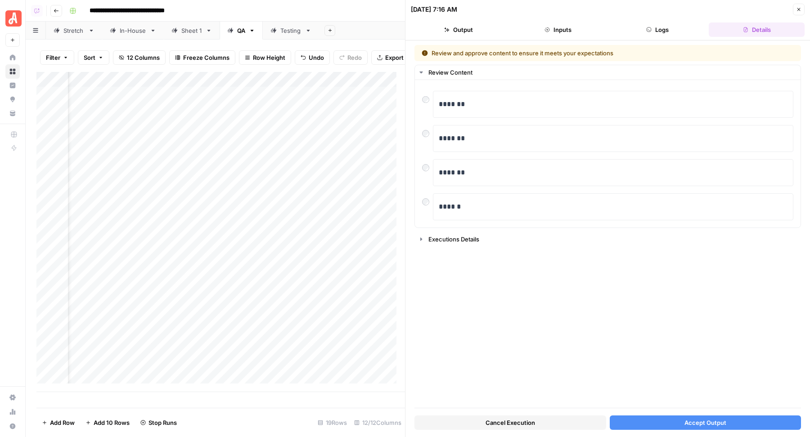
click at [635, 423] on button "Accept Output" at bounding box center [705, 423] width 192 height 14
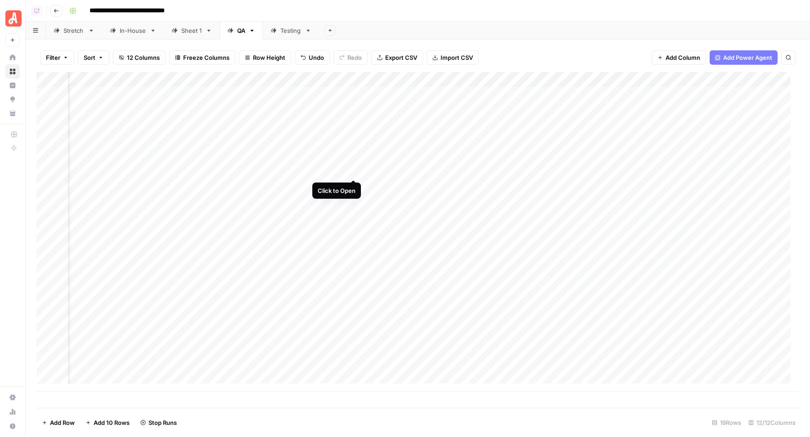
click at [353, 173] on div "Add Column" at bounding box center [417, 232] width 762 height 320
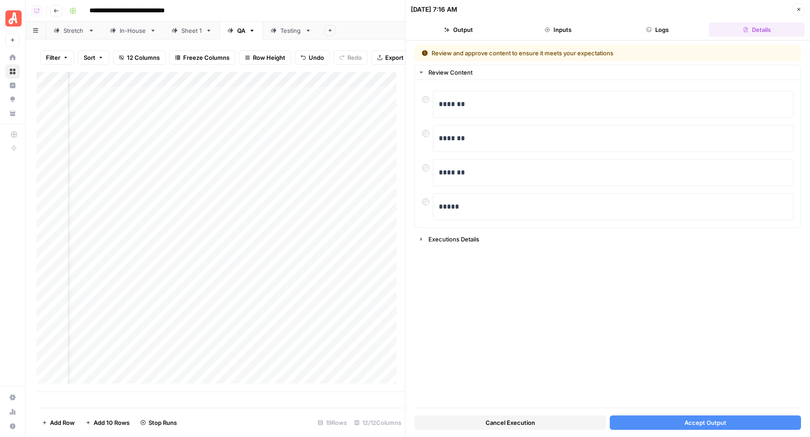
click at [643, 421] on button "Accept Output" at bounding box center [705, 423] width 192 height 14
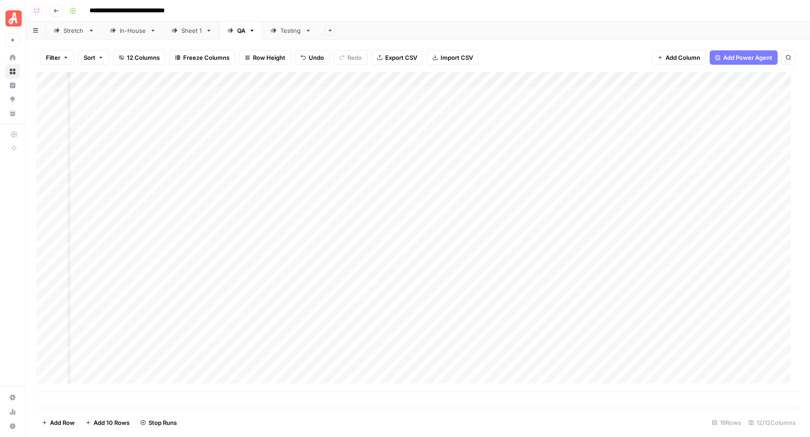
click at [356, 185] on div "Add Column" at bounding box center [417, 232] width 762 height 320
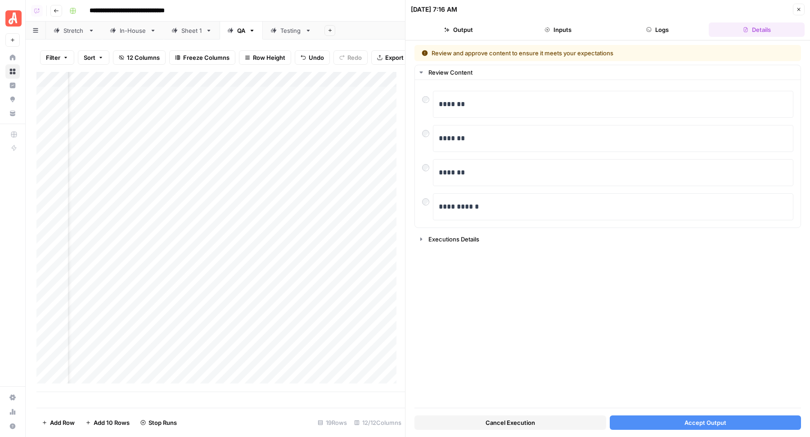
click at [646, 420] on button "Accept Output" at bounding box center [705, 423] width 192 height 14
